Goal: Task Accomplishment & Management: Manage account settings

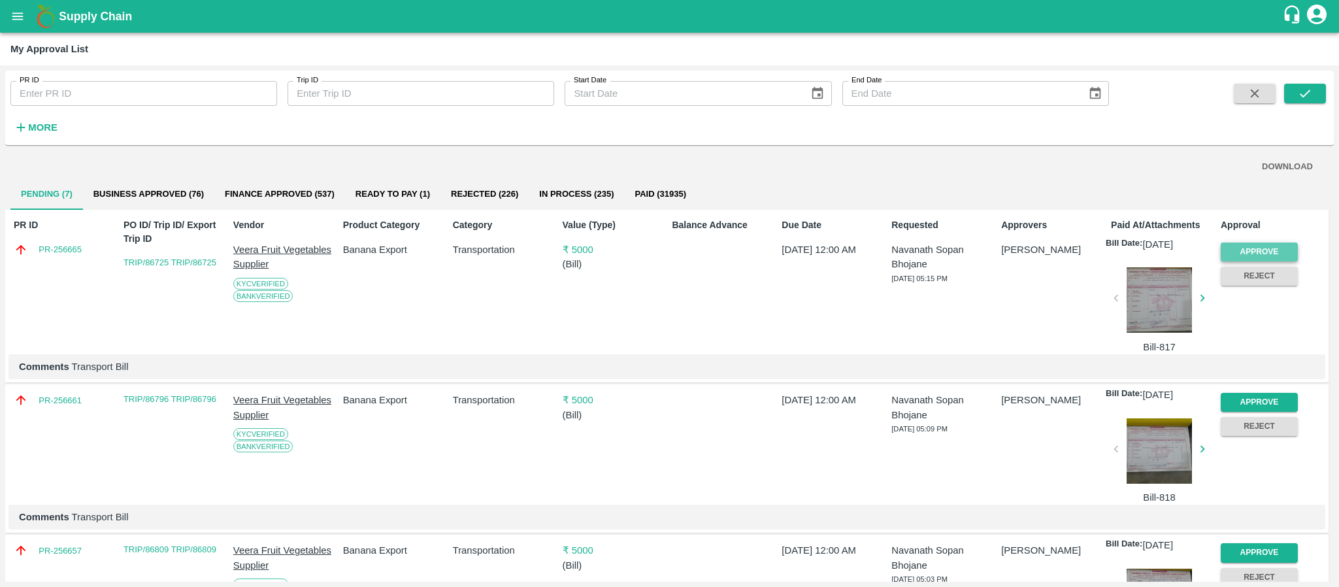
click at [1271, 243] on button "Approve" at bounding box center [1259, 251] width 77 height 19
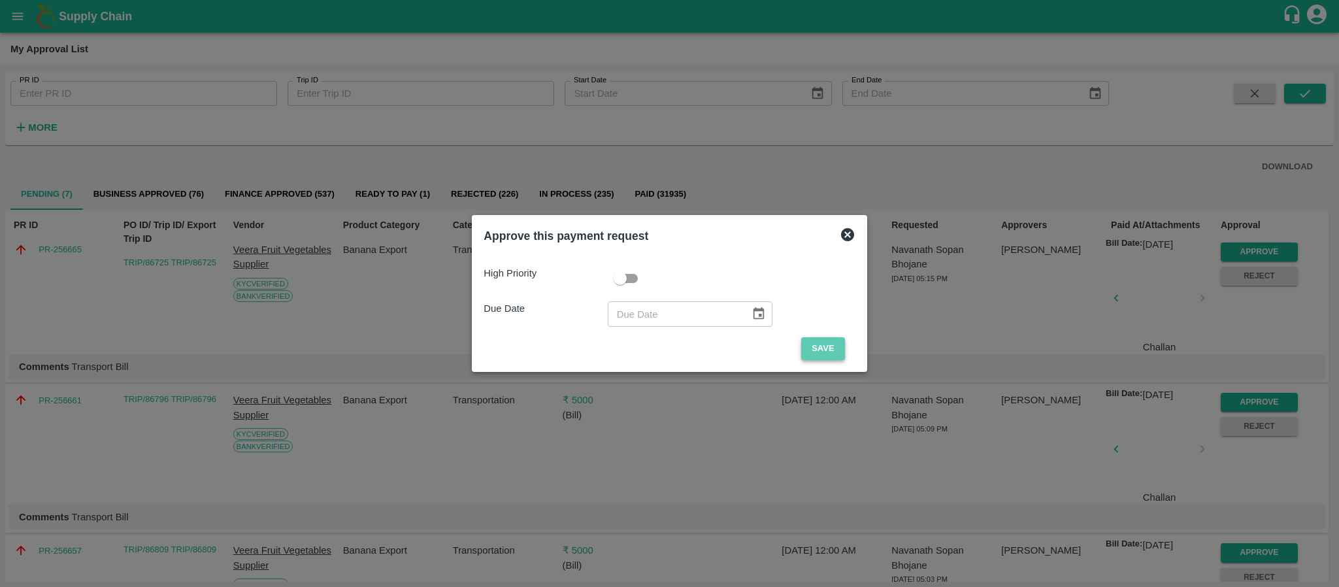
click at [801, 345] on button "Save" at bounding box center [822, 348] width 43 height 23
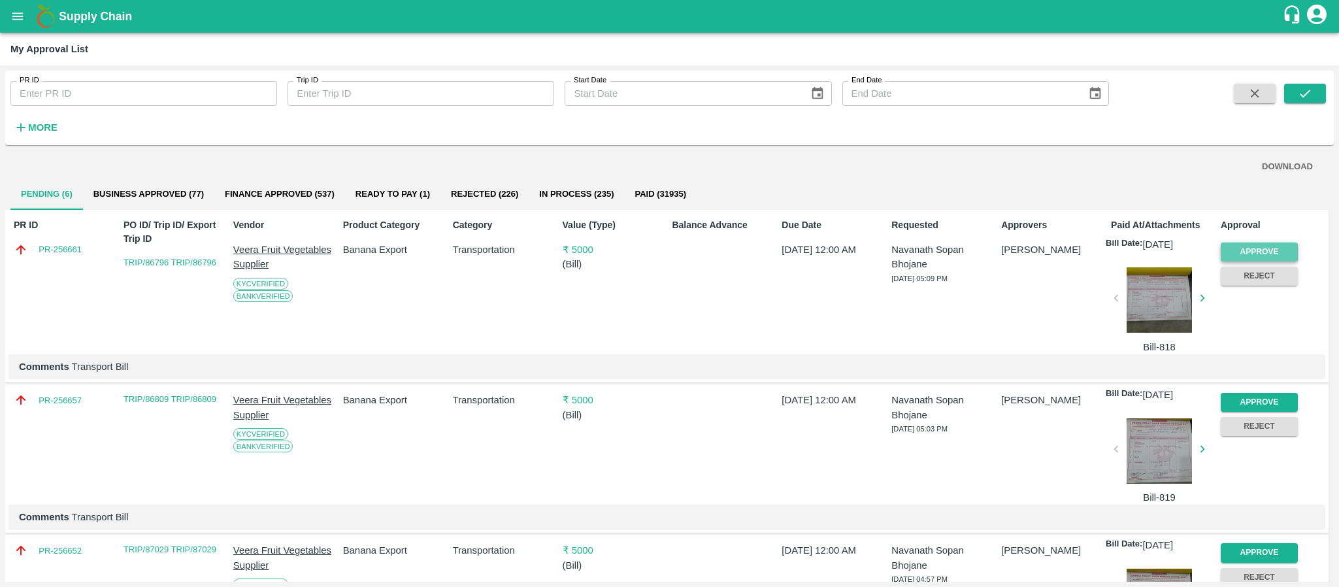
click at [1239, 250] on button "Approve" at bounding box center [1259, 251] width 77 height 19
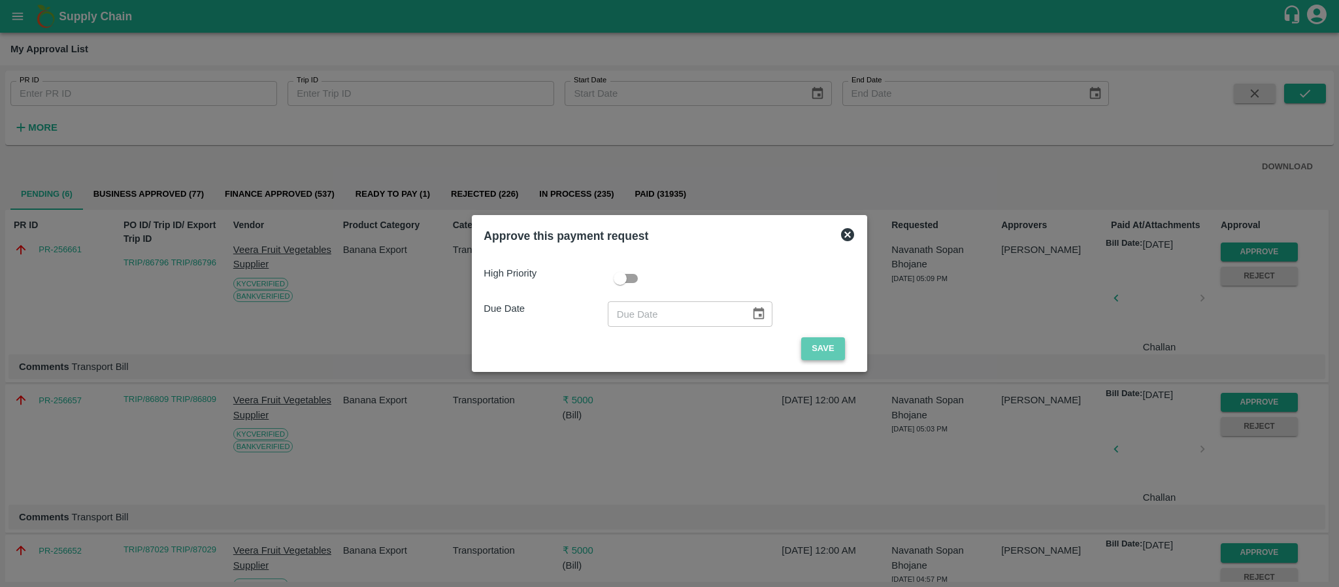
click at [829, 340] on button "Save" at bounding box center [822, 348] width 43 height 23
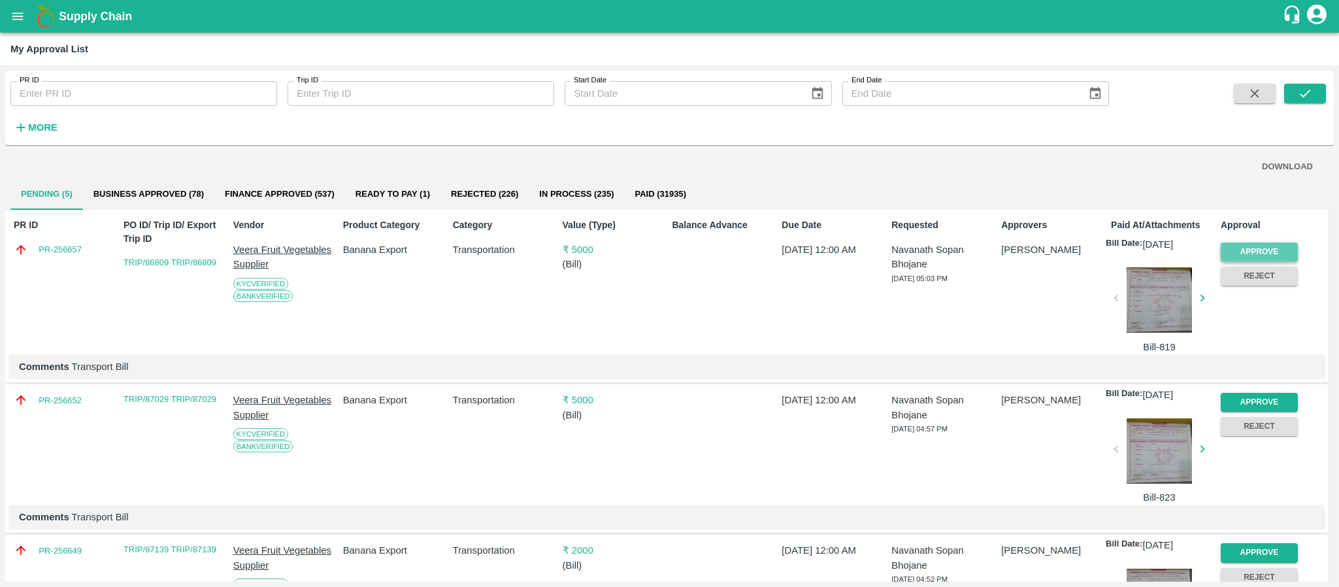
click at [1235, 244] on button "Approve" at bounding box center [1259, 251] width 77 height 19
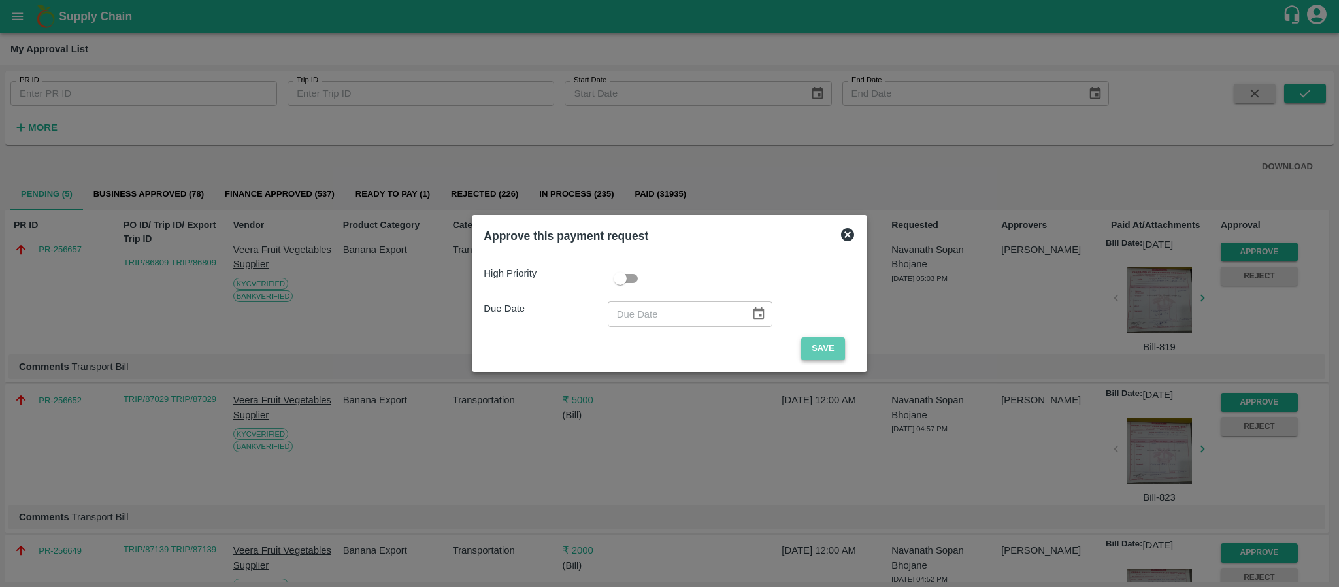
click at [814, 349] on button "Save" at bounding box center [822, 348] width 43 height 23
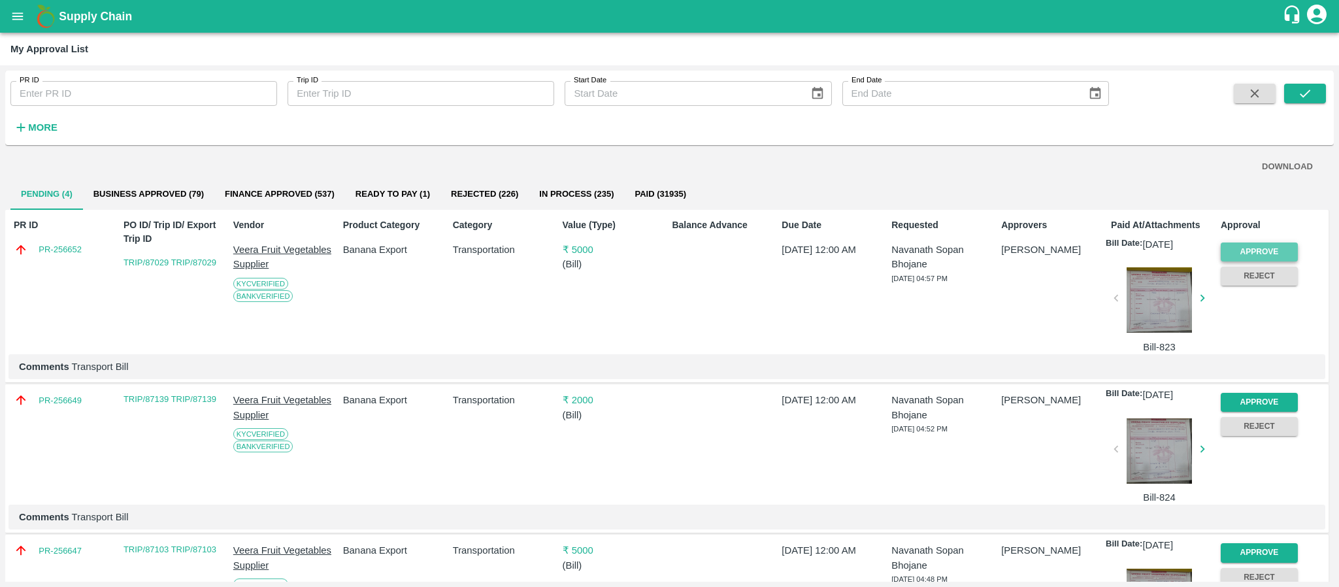
click at [1253, 247] on button "Approve" at bounding box center [1259, 251] width 77 height 19
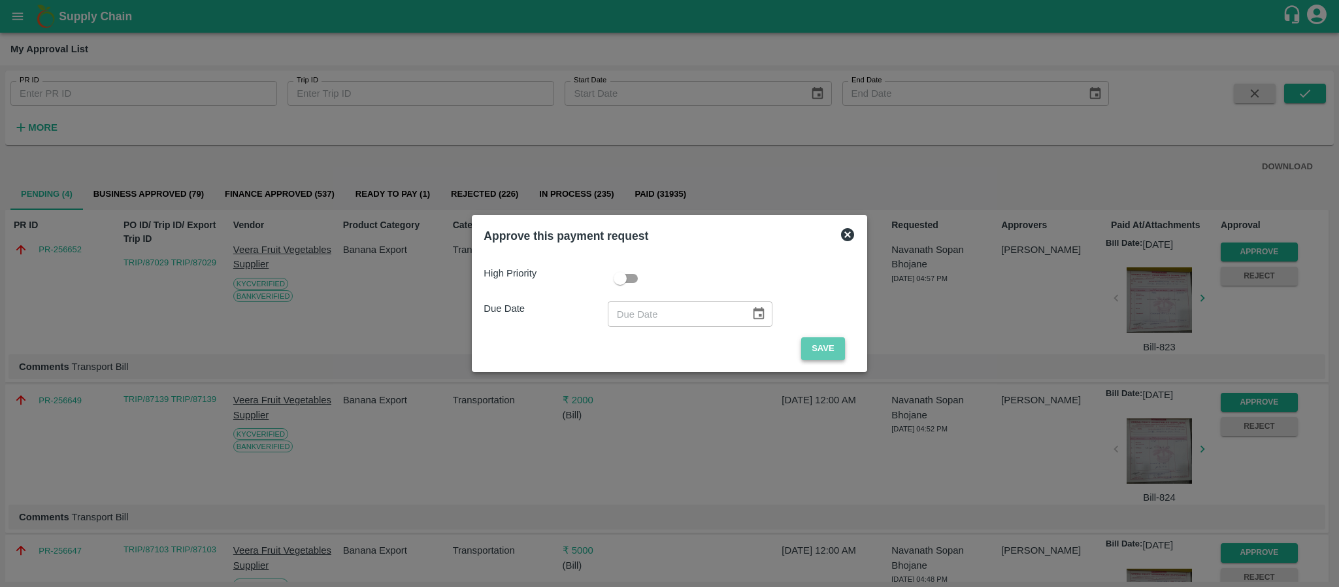
click at [831, 341] on button "Save" at bounding box center [822, 348] width 43 height 23
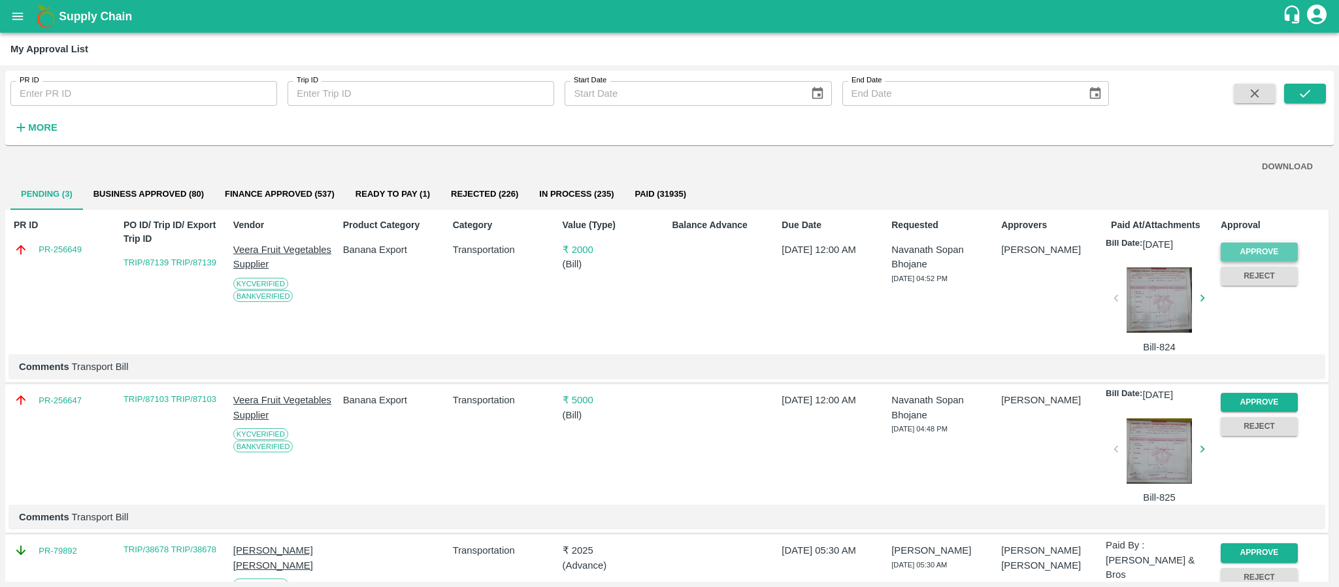
click at [1251, 248] on button "Approve" at bounding box center [1259, 251] width 77 height 19
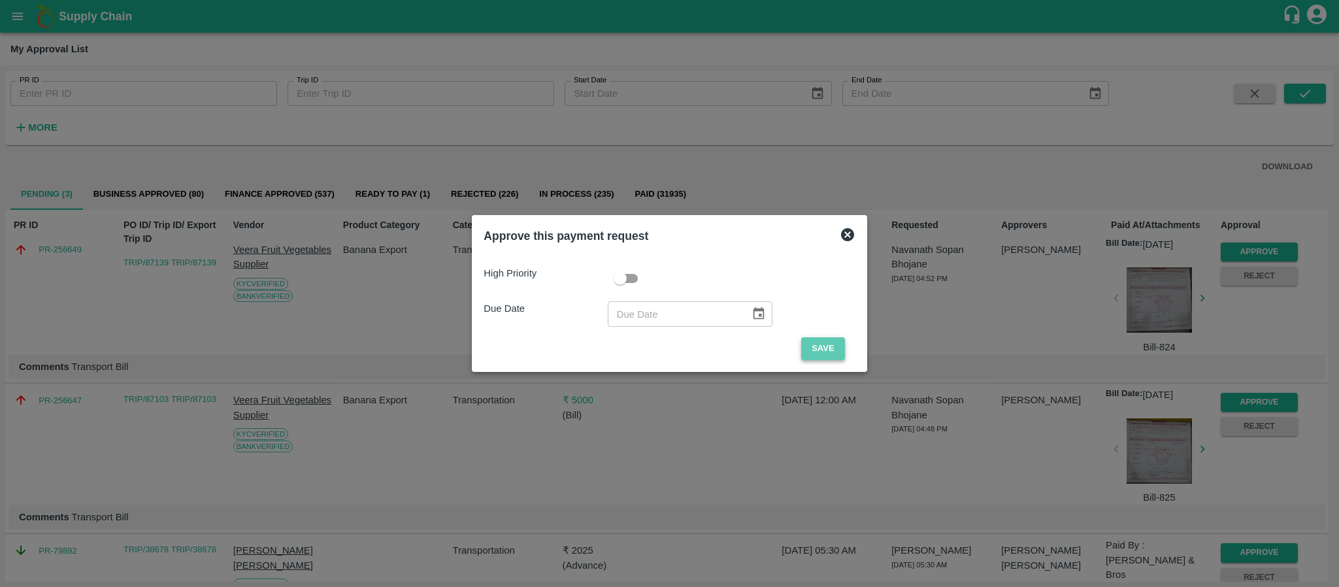
click at [825, 357] on button "Save" at bounding box center [822, 348] width 43 height 23
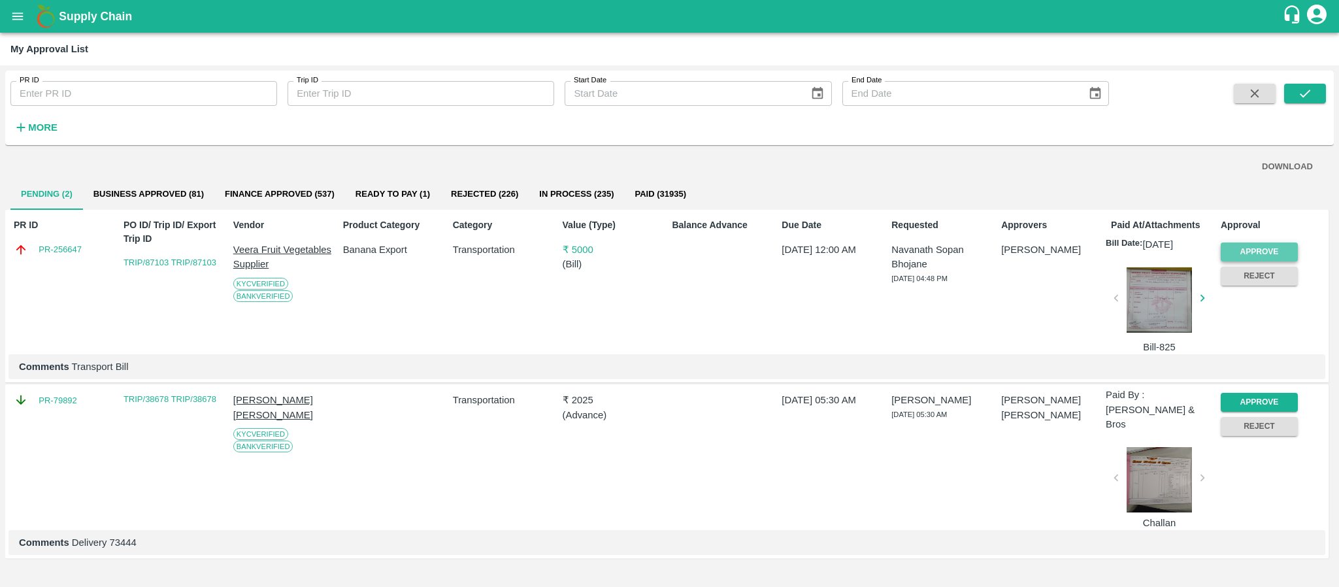
click at [1241, 253] on button "Approve" at bounding box center [1259, 251] width 77 height 19
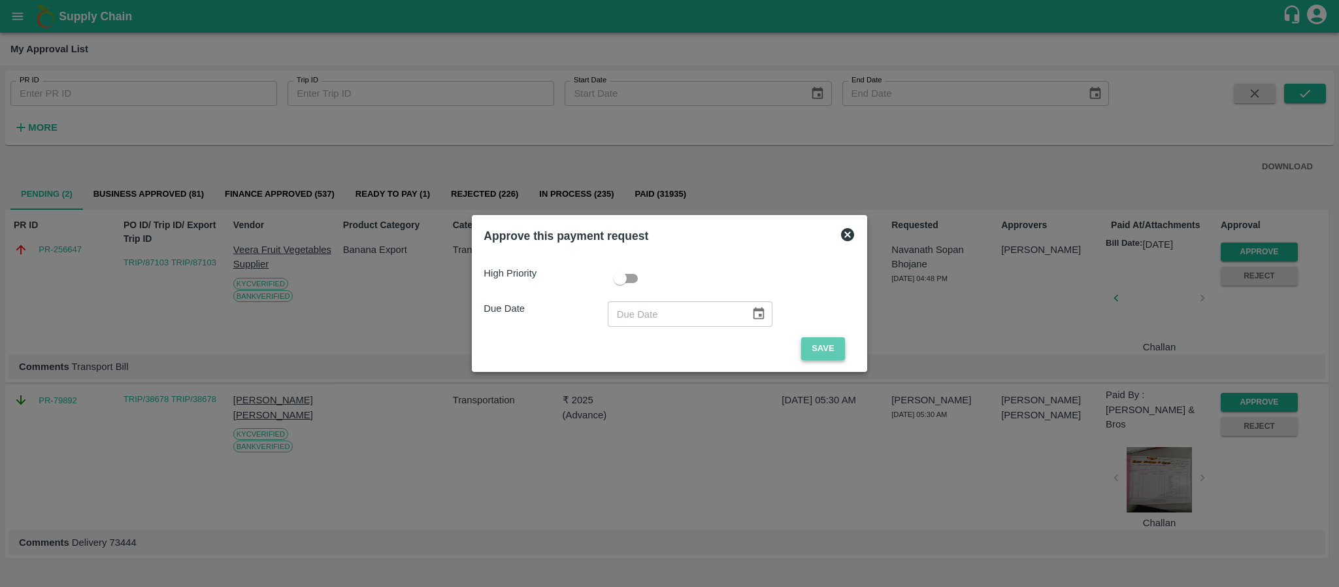
click at [806, 351] on button "Save" at bounding box center [822, 348] width 43 height 23
